Goal: Navigation & Orientation: Find specific page/section

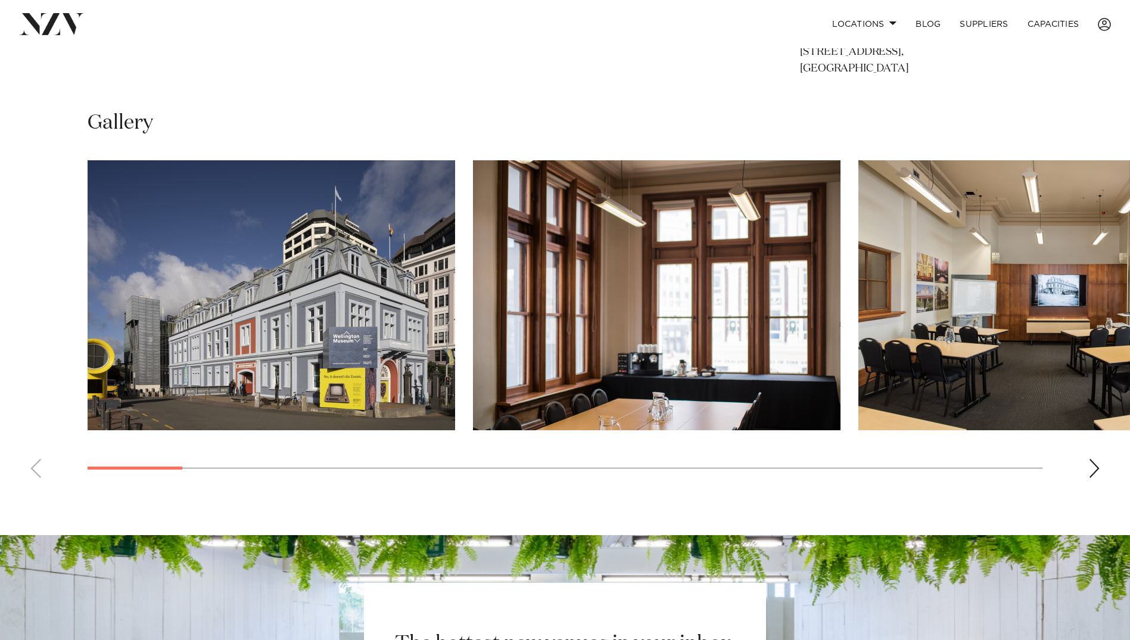
scroll to position [893, 0]
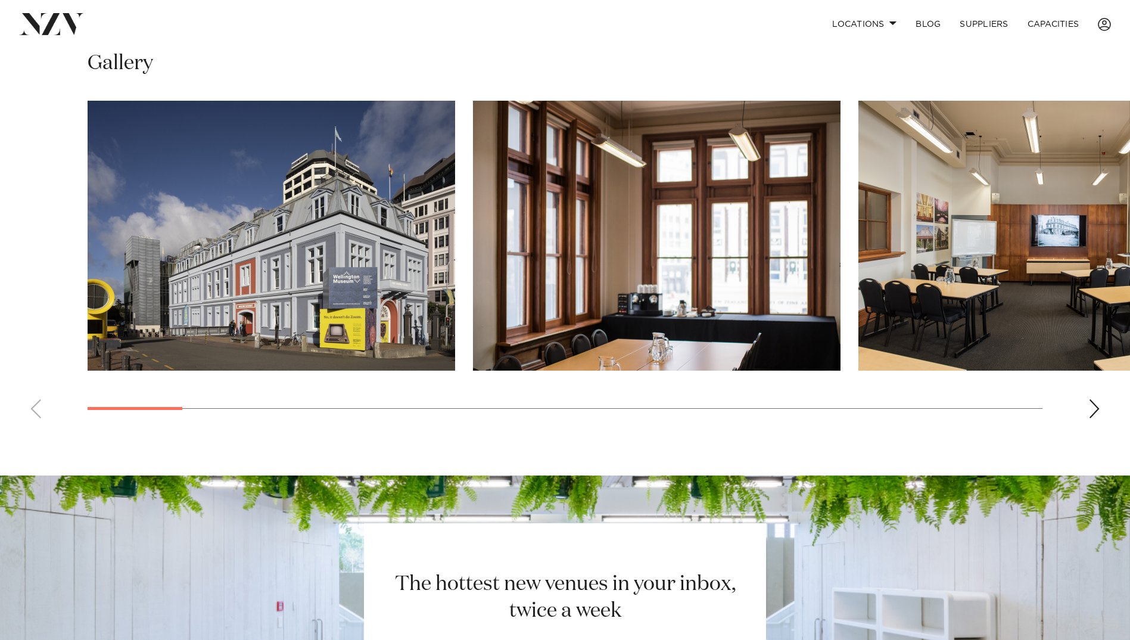
click at [1099, 411] on div "Next slide" at bounding box center [1094, 408] width 12 height 19
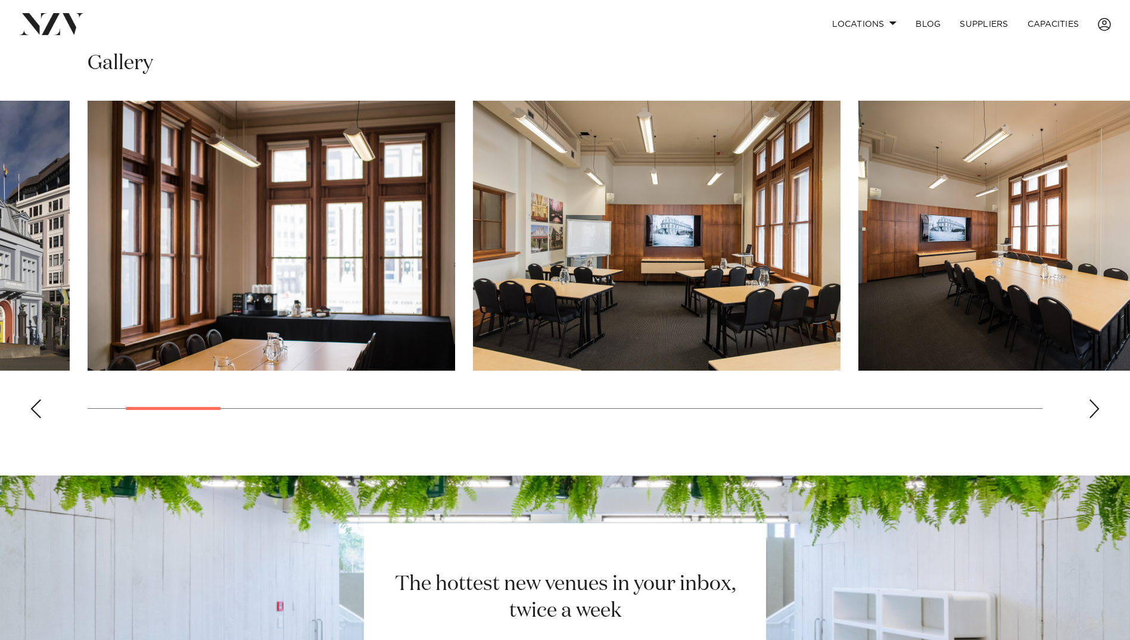
click at [1099, 411] on div "Next slide" at bounding box center [1094, 408] width 12 height 19
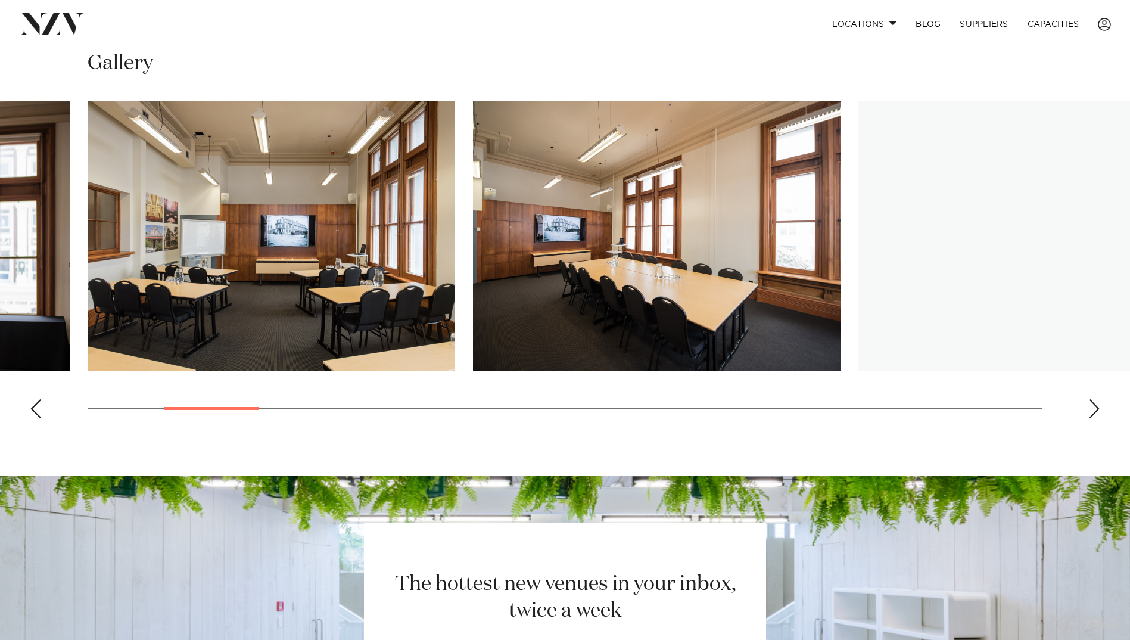
click at [1099, 411] on div "Next slide" at bounding box center [1094, 408] width 12 height 19
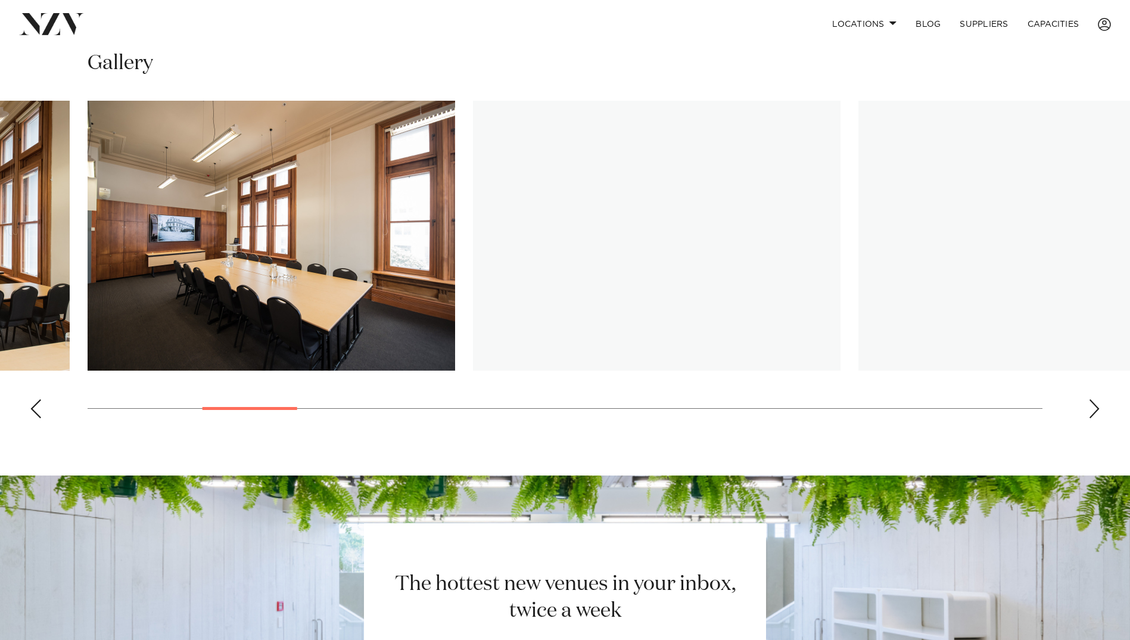
click at [1099, 411] on div "Next slide" at bounding box center [1094, 408] width 12 height 19
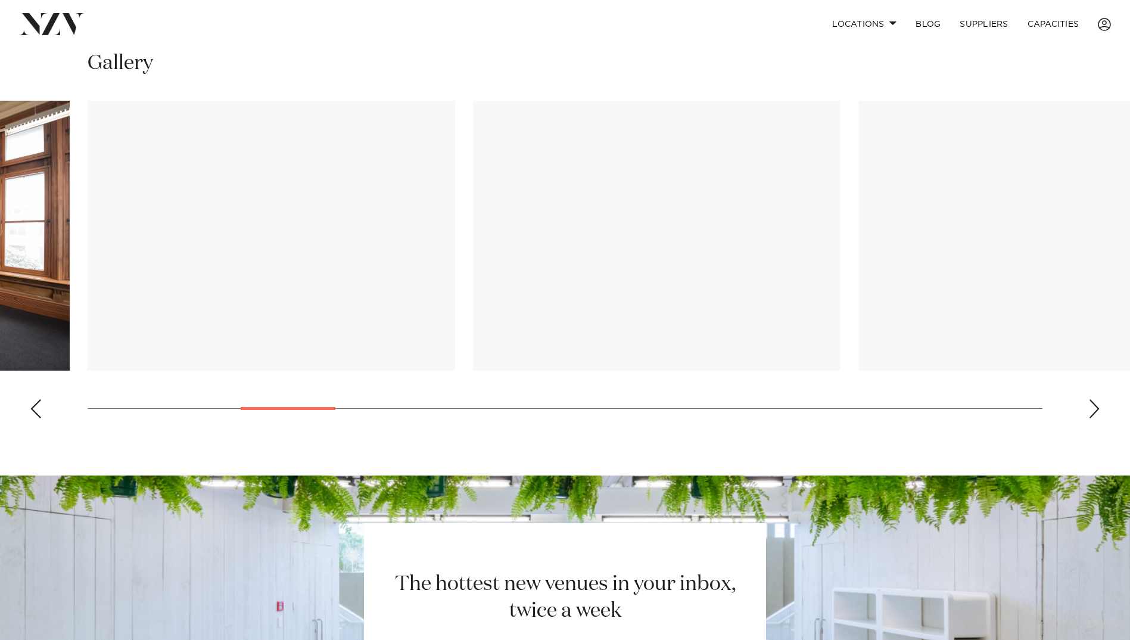
click at [1099, 411] on div "Next slide" at bounding box center [1094, 408] width 12 height 19
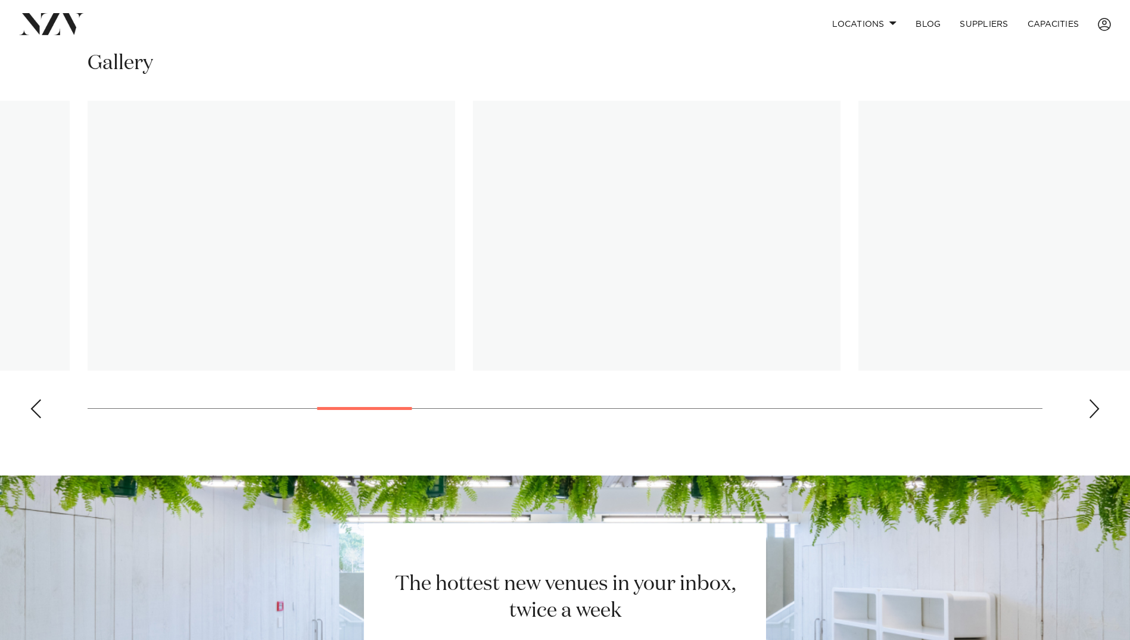
click at [1099, 411] on div "Next slide" at bounding box center [1094, 408] width 12 height 19
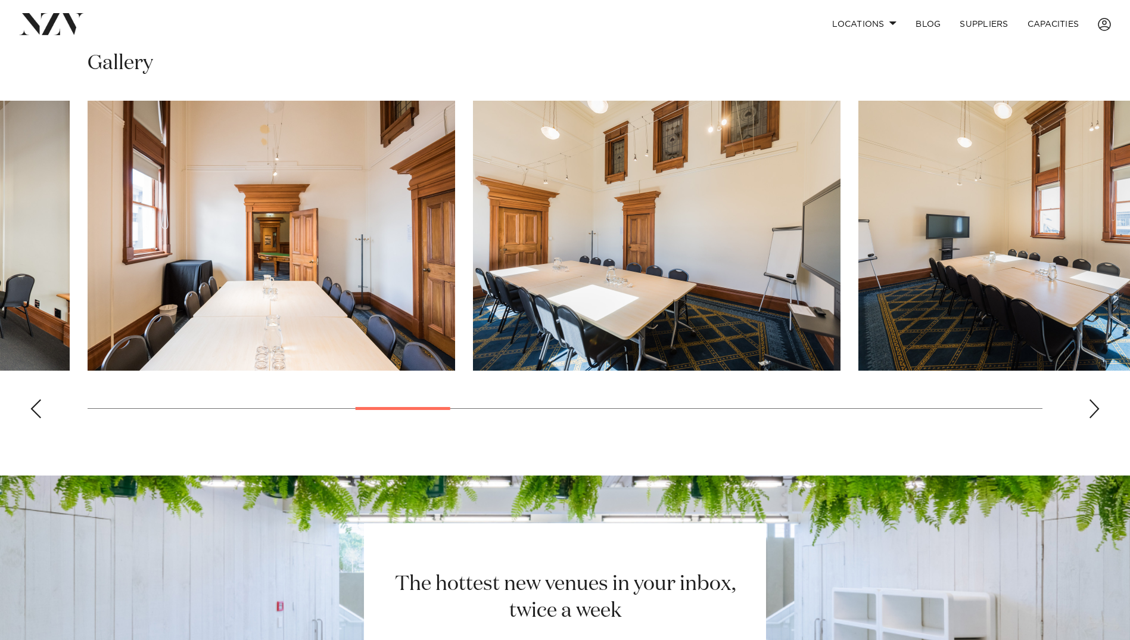
click at [1099, 411] on div "Next slide" at bounding box center [1094, 408] width 12 height 19
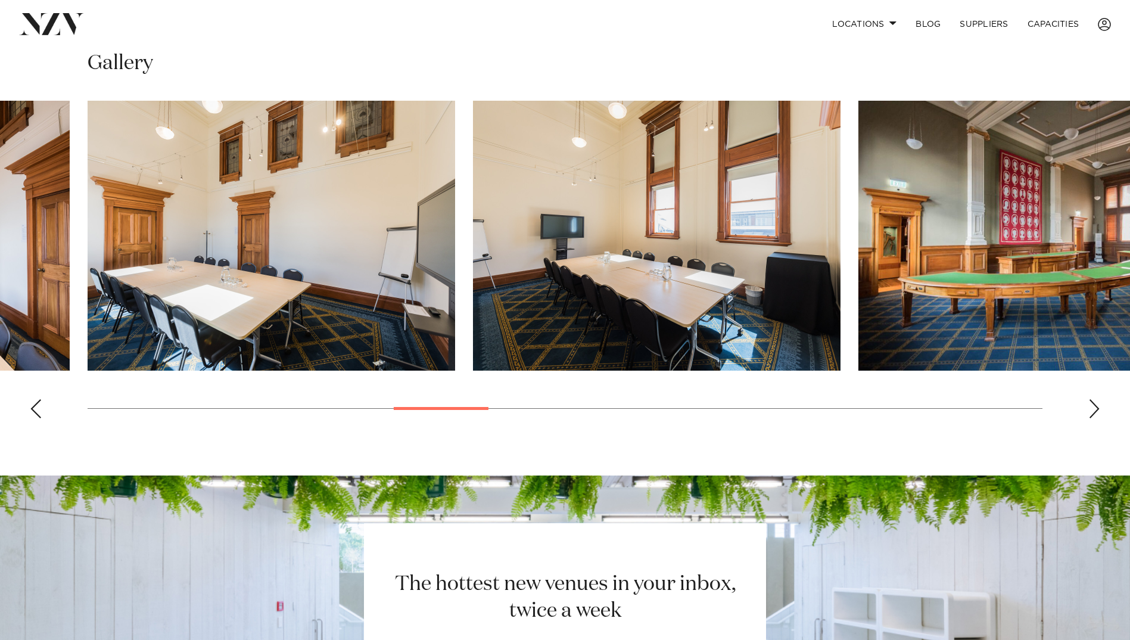
click at [1099, 411] on div "Next slide" at bounding box center [1094, 408] width 12 height 19
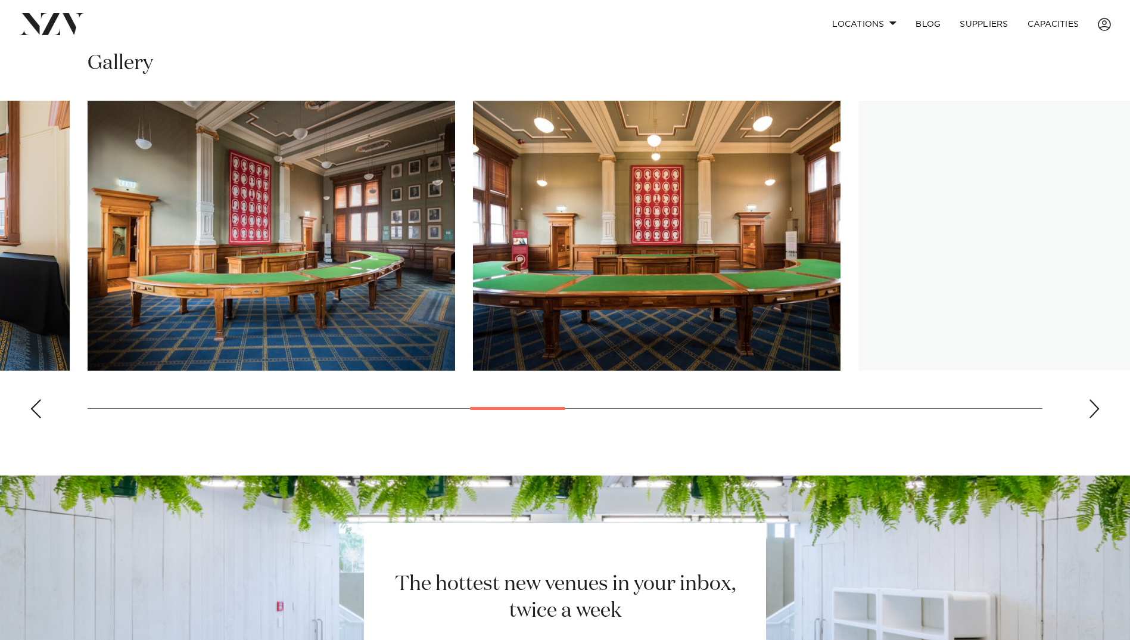
click at [1097, 411] on div "Next slide" at bounding box center [1094, 408] width 12 height 19
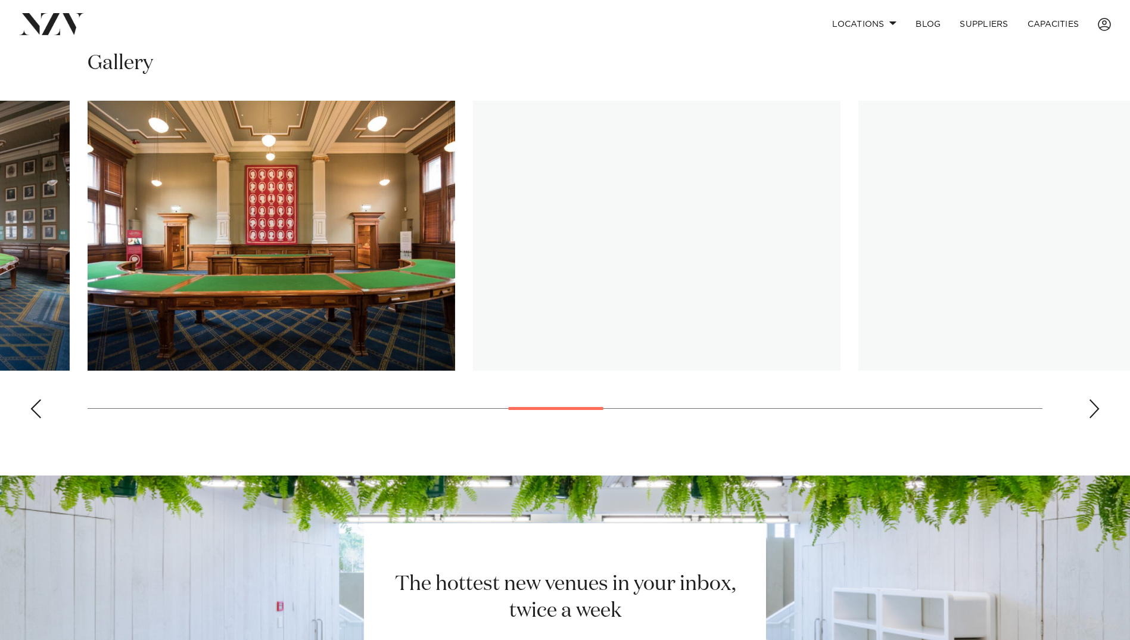
click at [1097, 411] on div "Next slide" at bounding box center [1094, 408] width 12 height 19
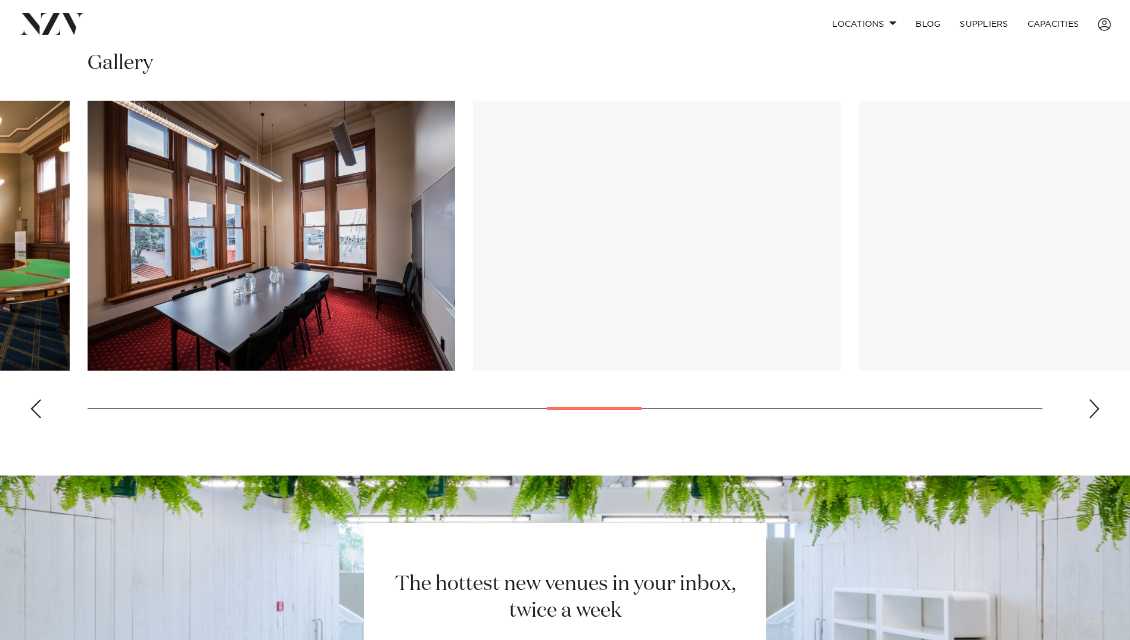
click at [1097, 411] on div "Next slide" at bounding box center [1094, 408] width 12 height 19
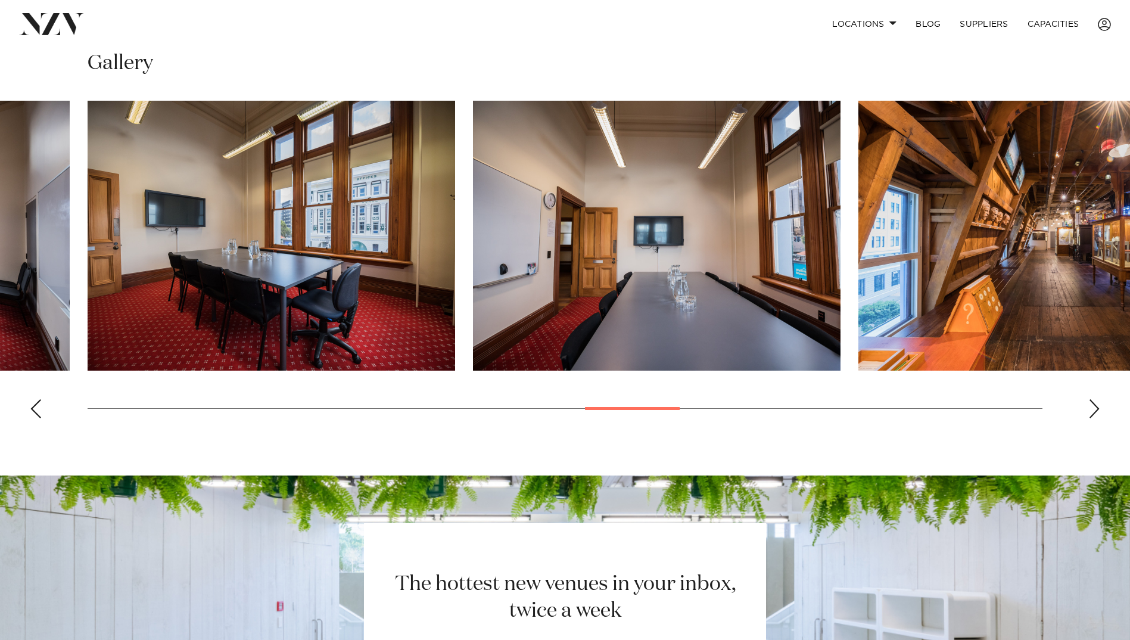
click at [1097, 411] on div "Next slide" at bounding box center [1094, 408] width 12 height 19
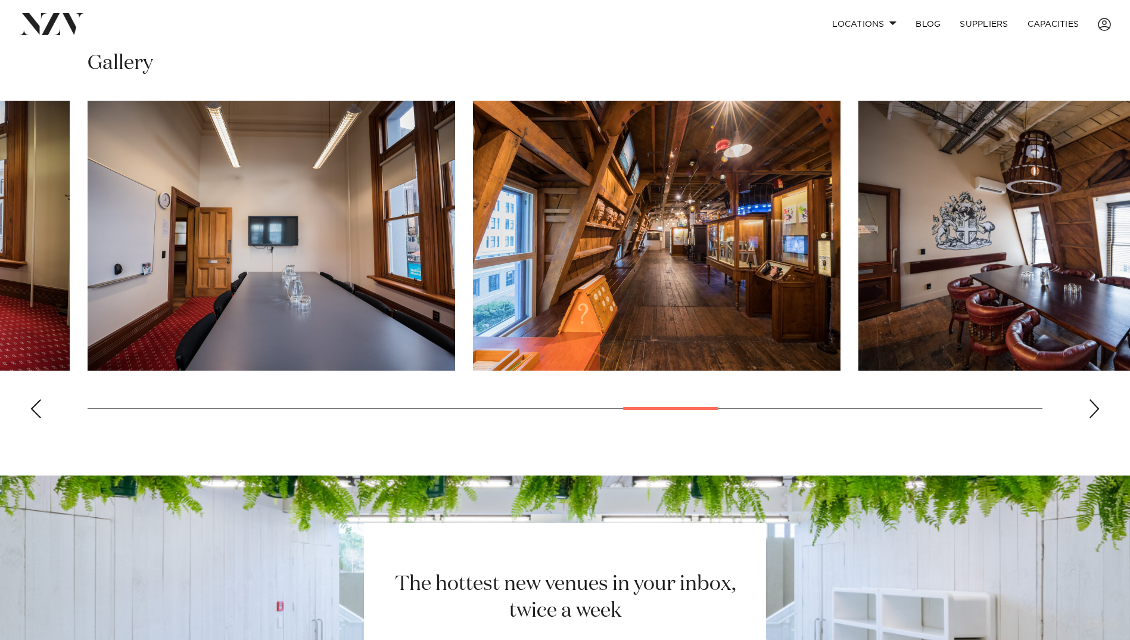
click at [1097, 411] on div "Next slide" at bounding box center [1094, 408] width 12 height 19
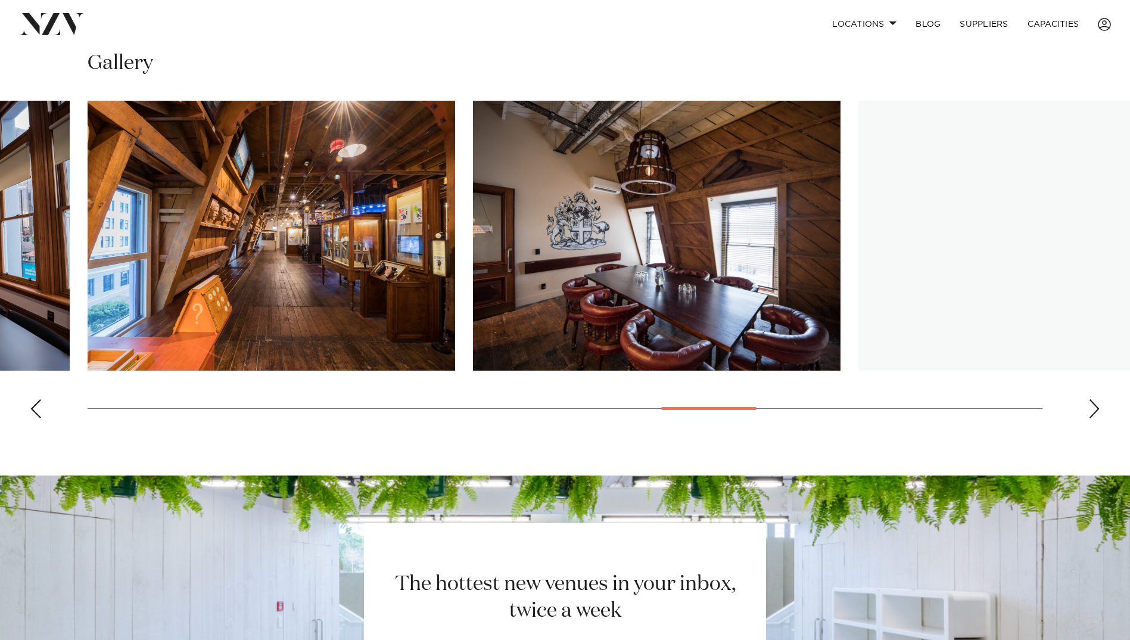
click at [1097, 411] on div "Next slide" at bounding box center [1094, 408] width 12 height 19
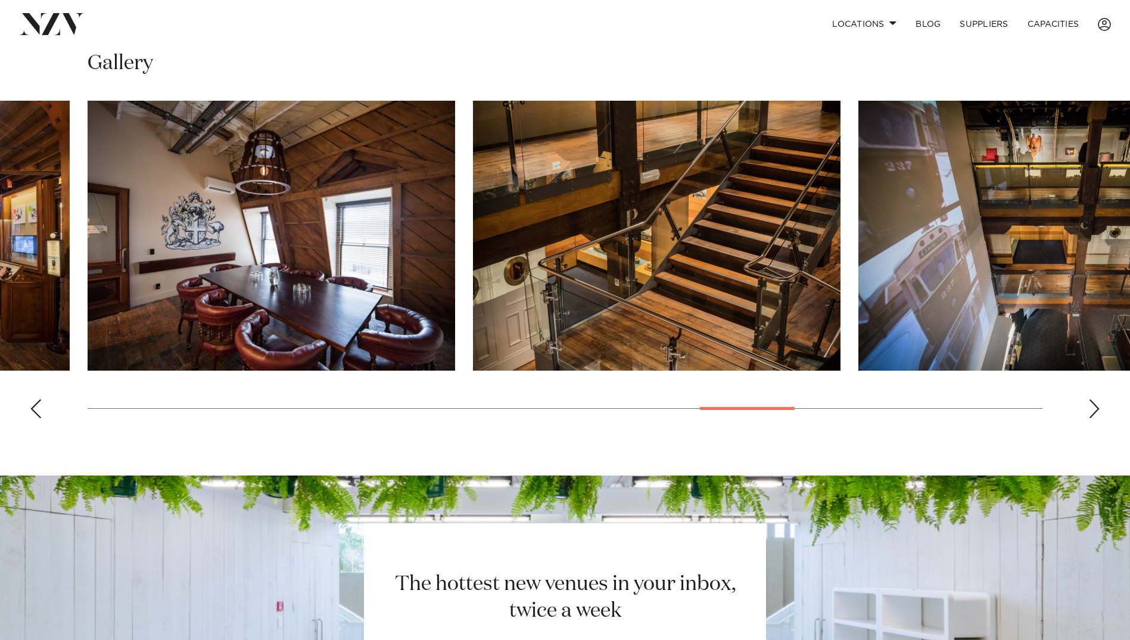
click at [1097, 411] on div "Next slide" at bounding box center [1094, 408] width 12 height 19
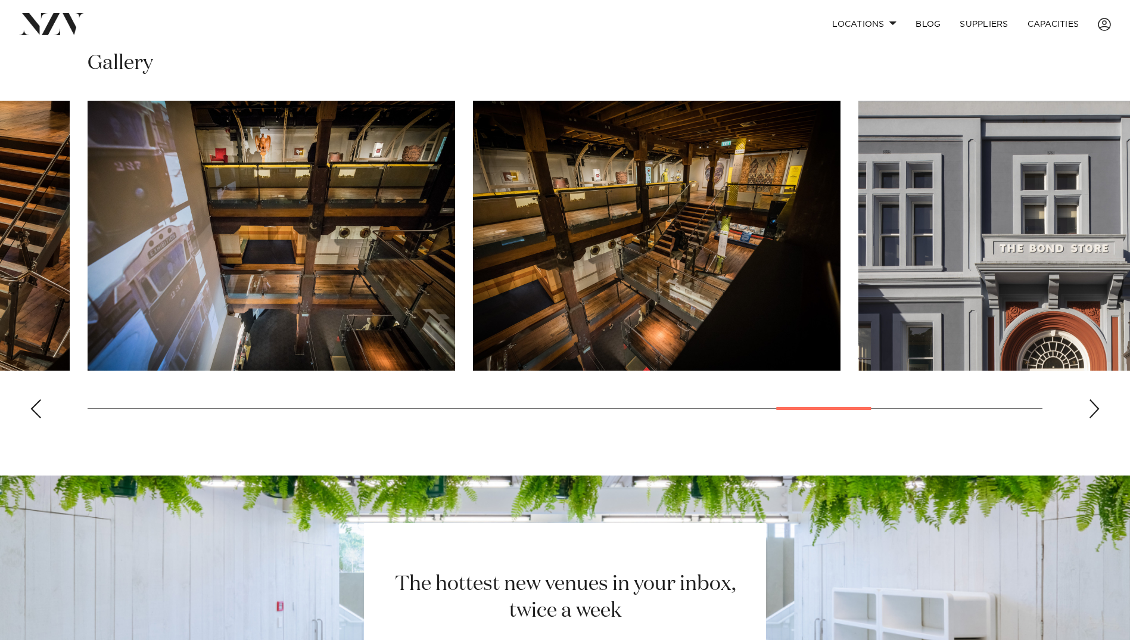
click at [1097, 411] on div "Next slide" at bounding box center [1094, 408] width 12 height 19
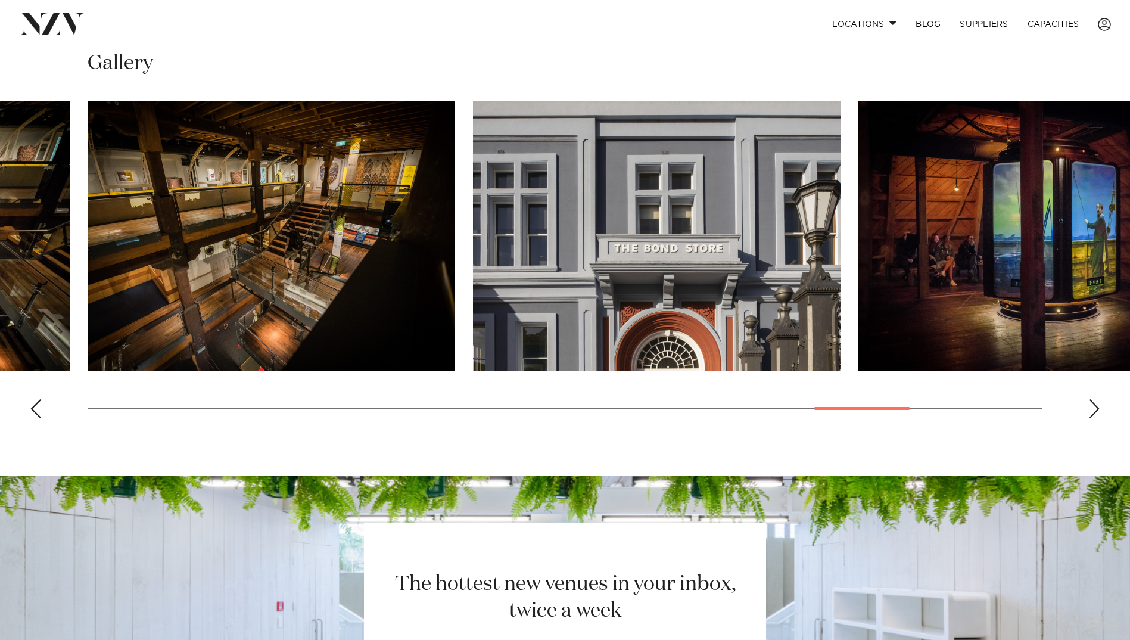
click at [1097, 411] on div "Next slide" at bounding box center [1094, 408] width 12 height 19
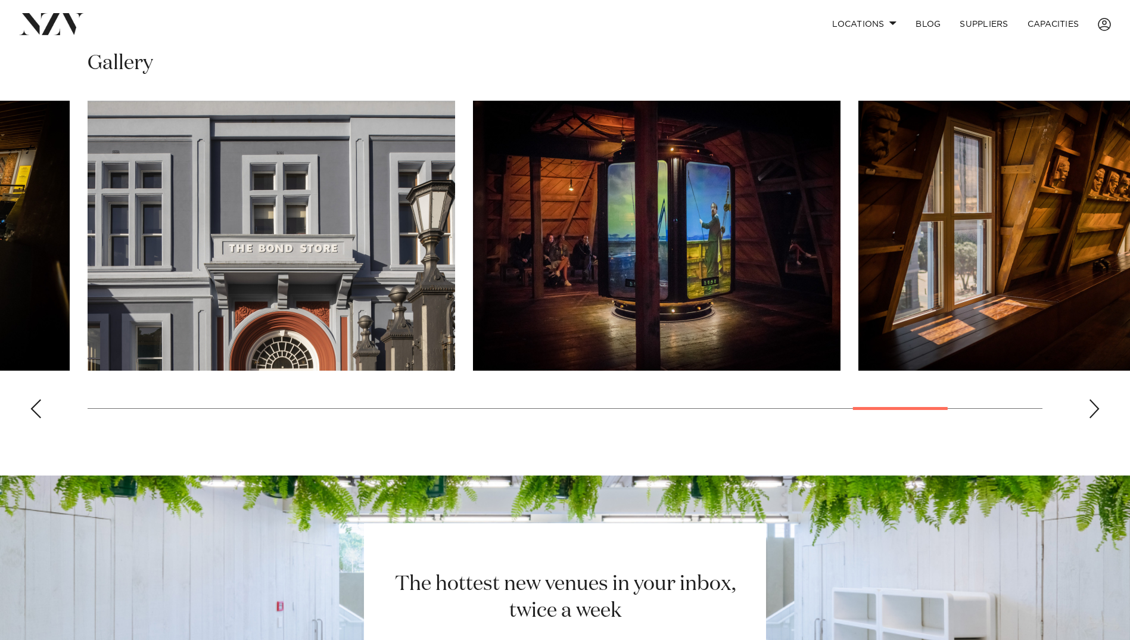
click at [1097, 411] on div "Next slide" at bounding box center [1094, 408] width 12 height 19
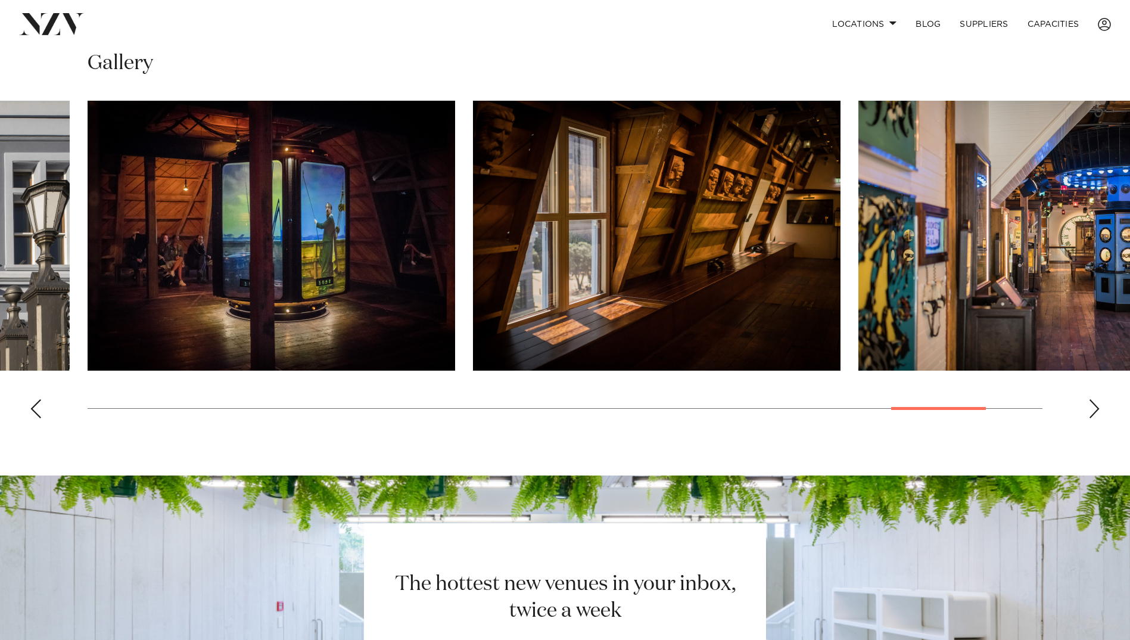
click at [1096, 411] on div "Next slide" at bounding box center [1094, 408] width 12 height 19
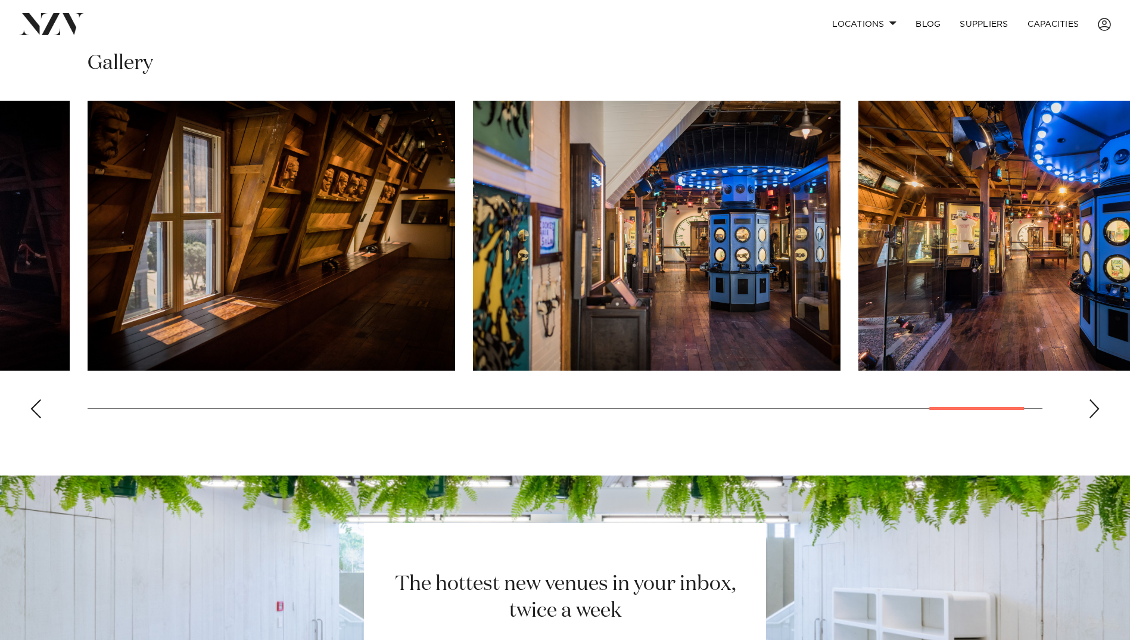
click at [1094, 412] on div "Next slide" at bounding box center [1094, 408] width 12 height 19
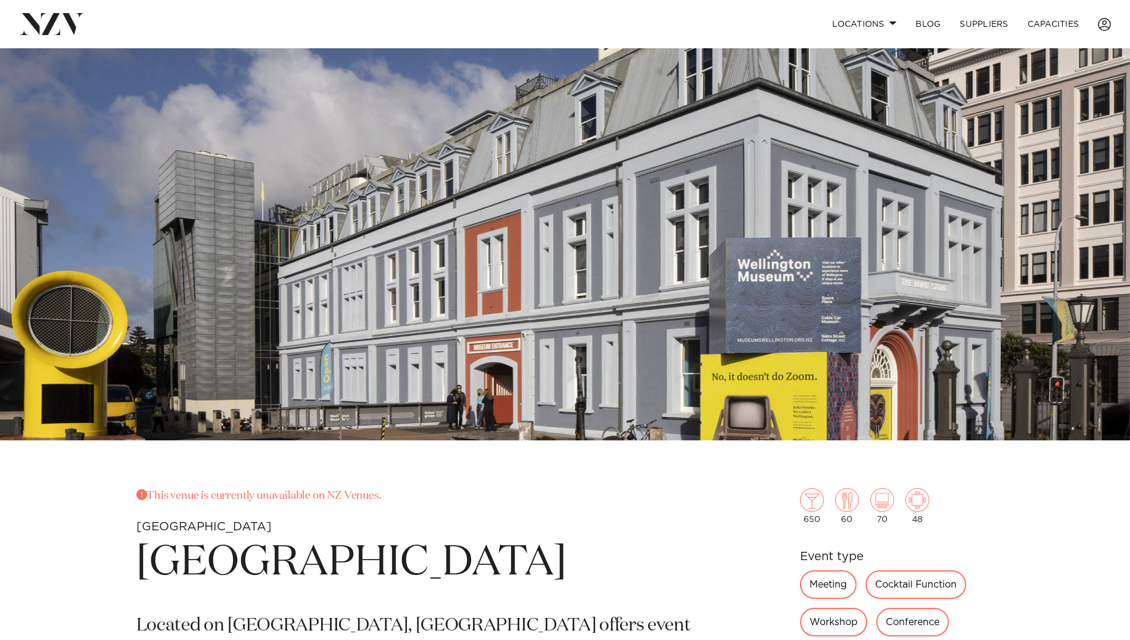
scroll to position [0, 0]
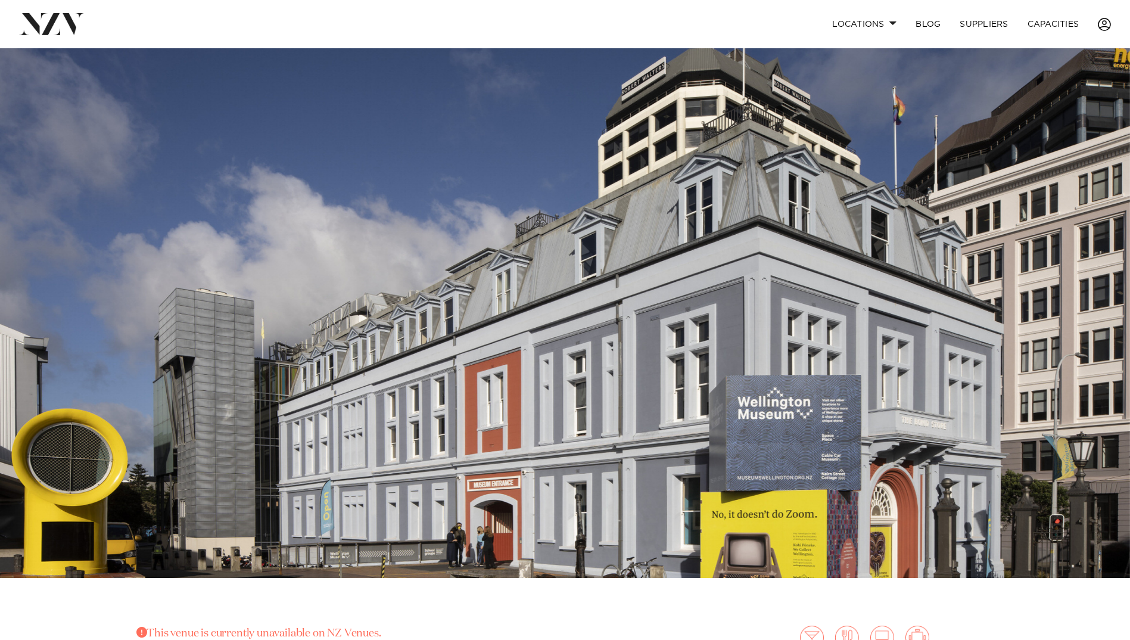
click at [1105, 23] on span at bounding box center [1104, 24] width 13 height 13
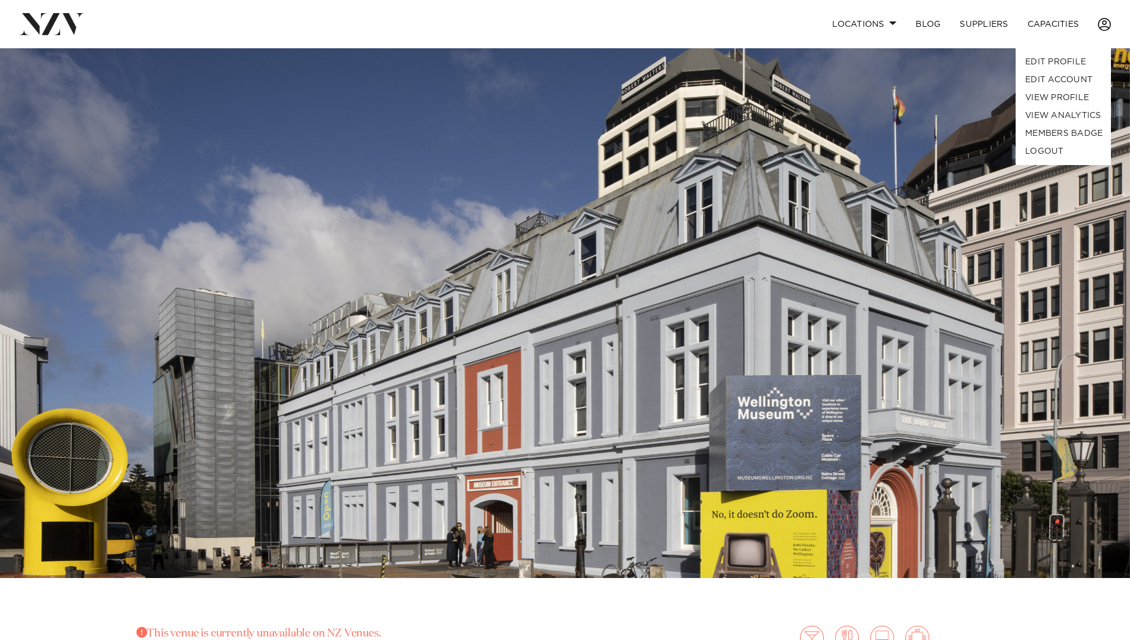
click at [1105, 23] on span at bounding box center [1104, 24] width 13 height 13
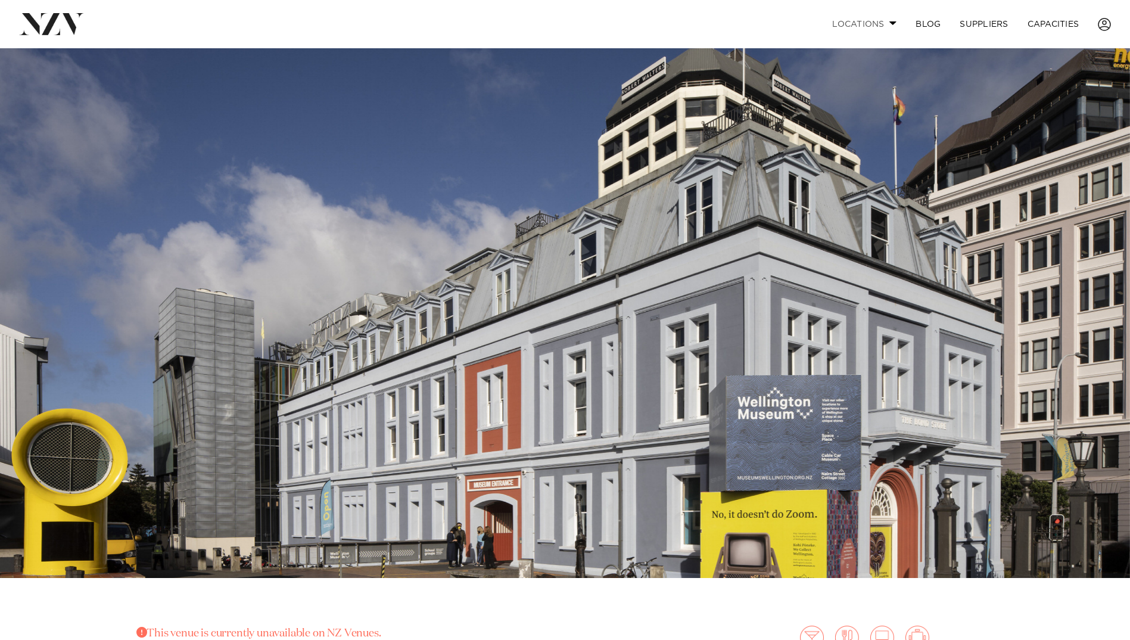
click at [868, 27] on link "Locations" at bounding box center [863, 24] width 83 height 26
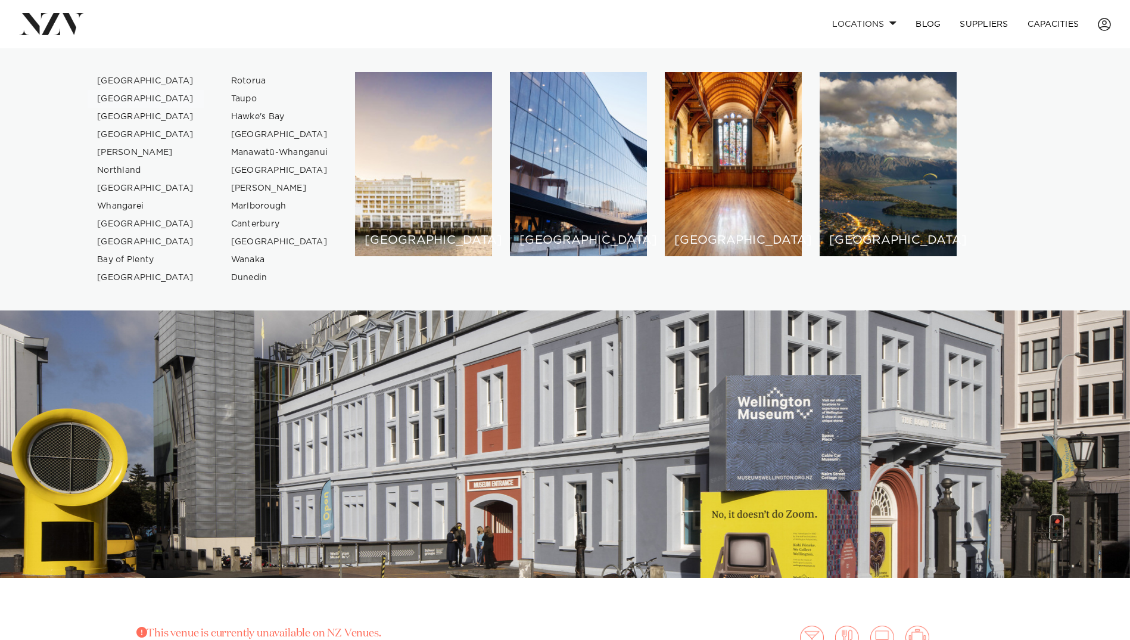
click at [120, 99] on link "[GEOGRAPHIC_DATA]" at bounding box center [146, 99] width 116 height 18
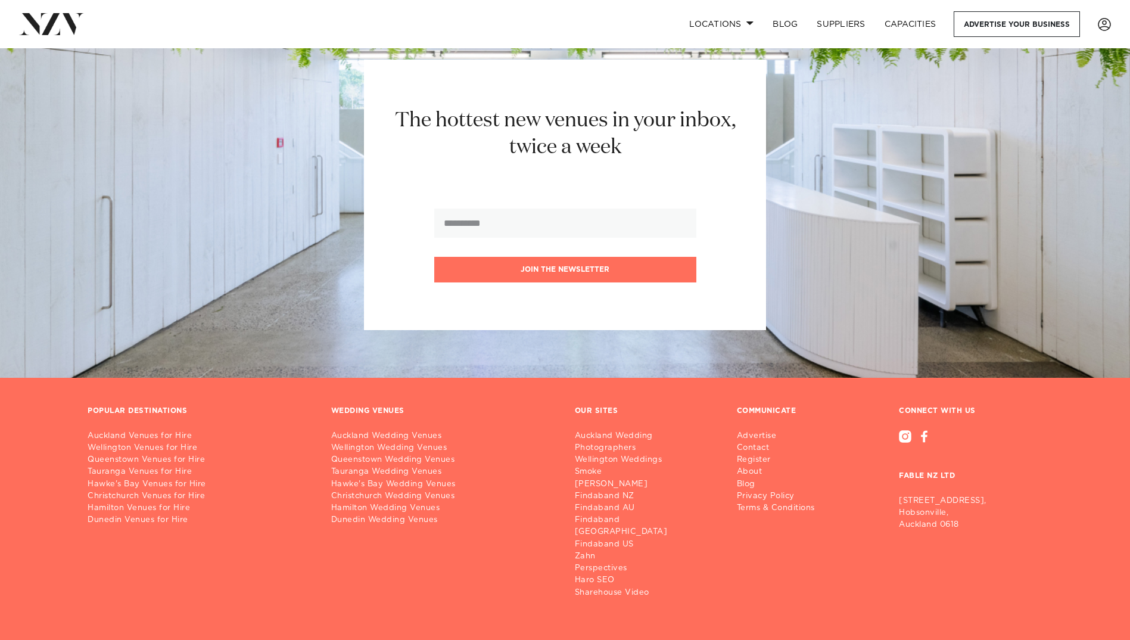
scroll to position [4864, 0]
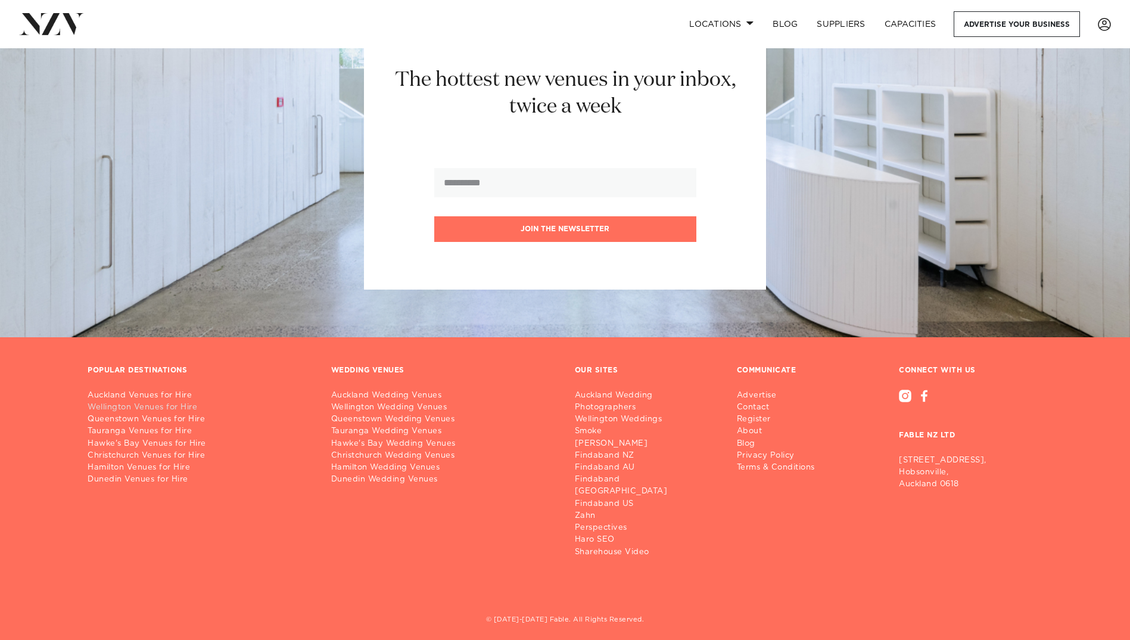
click at [142, 410] on link "Wellington Venues for Hire" at bounding box center [200, 407] width 225 height 12
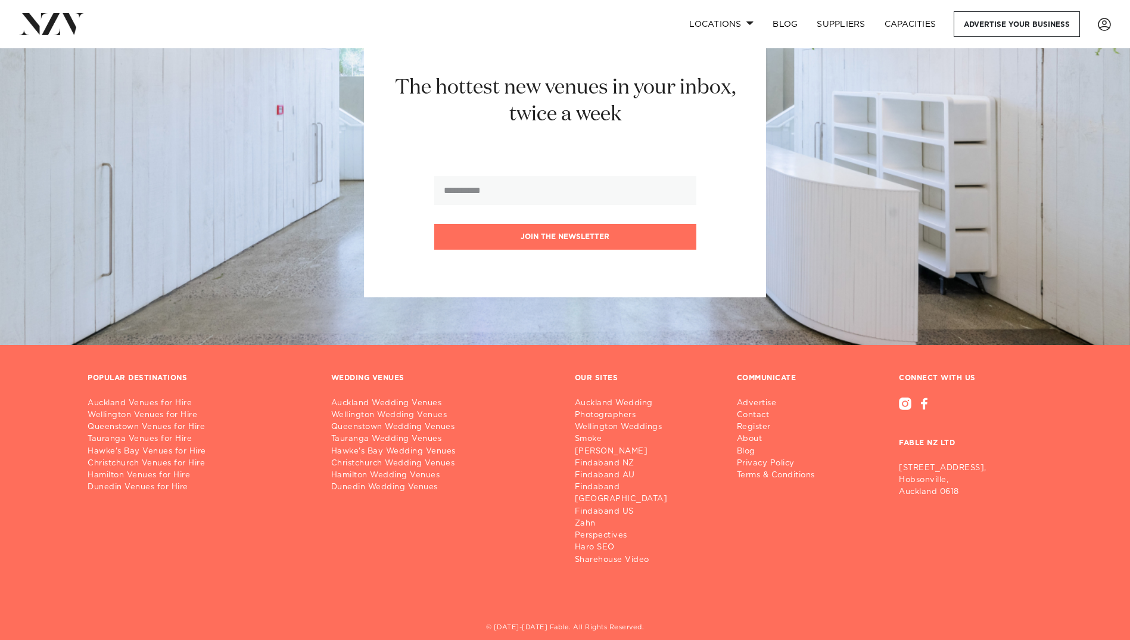
scroll to position [4864, 0]
